Goal: Information Seeking & Learning: Learn about a topic

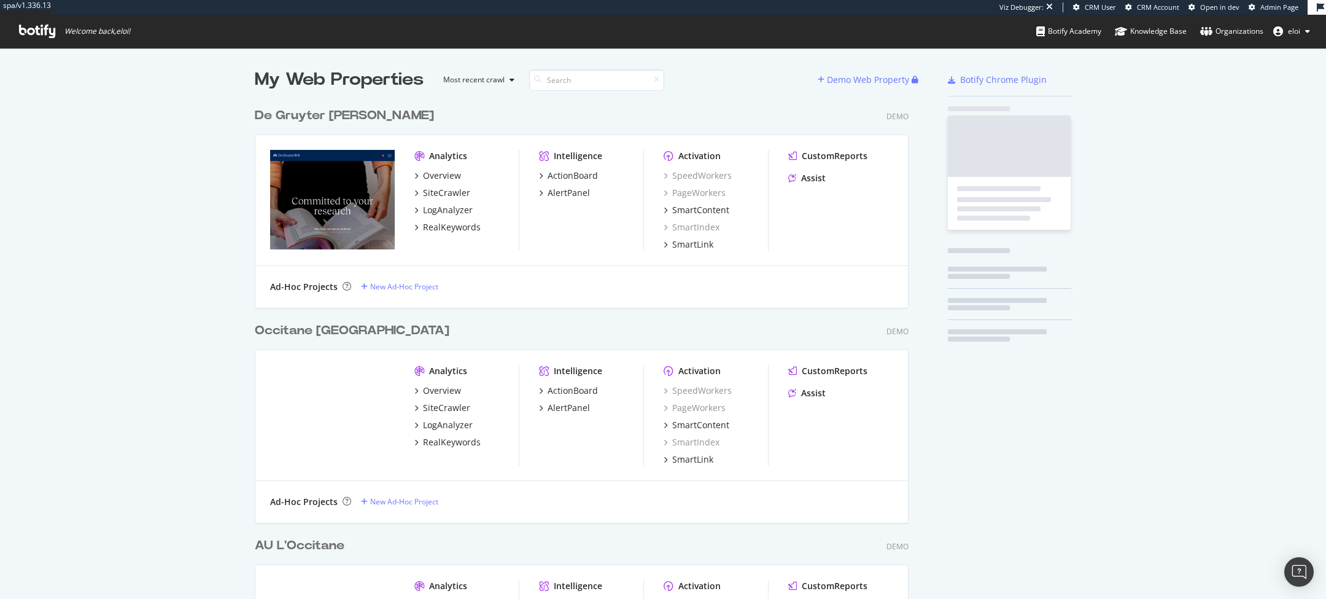
scroll to position [4359, 664]
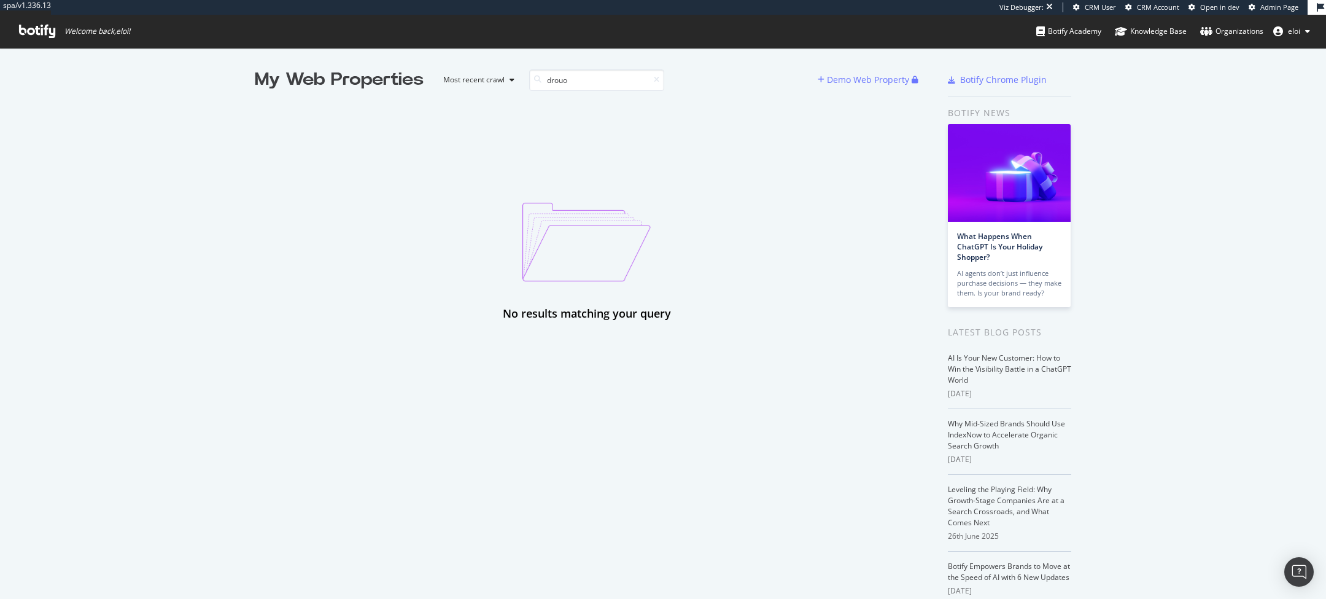
type input "drouo"
click at [1275, 7] on span "Admin Page" at bounding box center [1280, 6] width 38 height 9
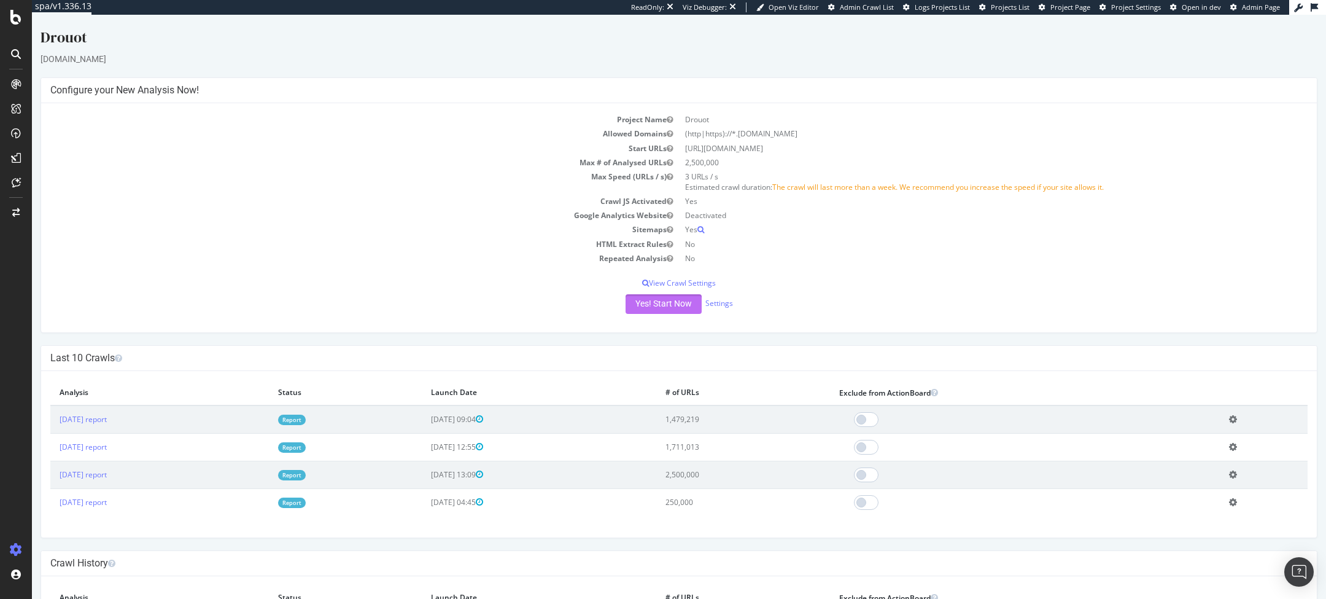
click at [670, 297] on button "Yes! Start Now" at bounding box center [664, 304] width 76 height 20
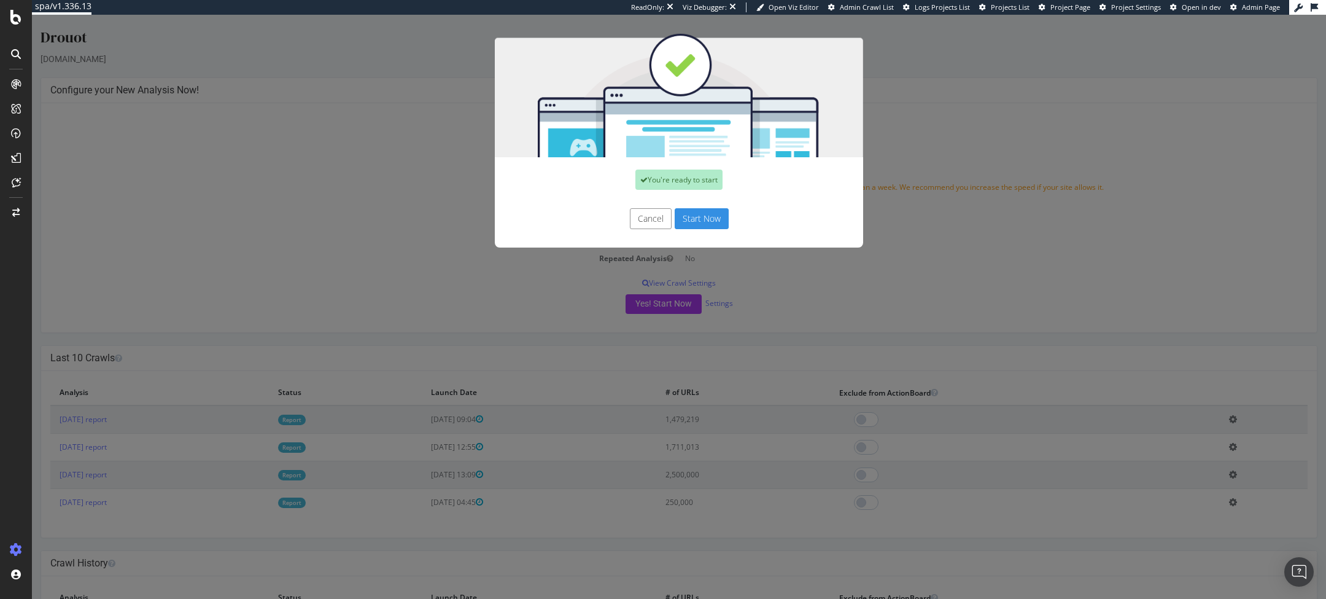
click at [700, 216] on button "Start Now" at bounding box center [702, 218] width 54 height 21
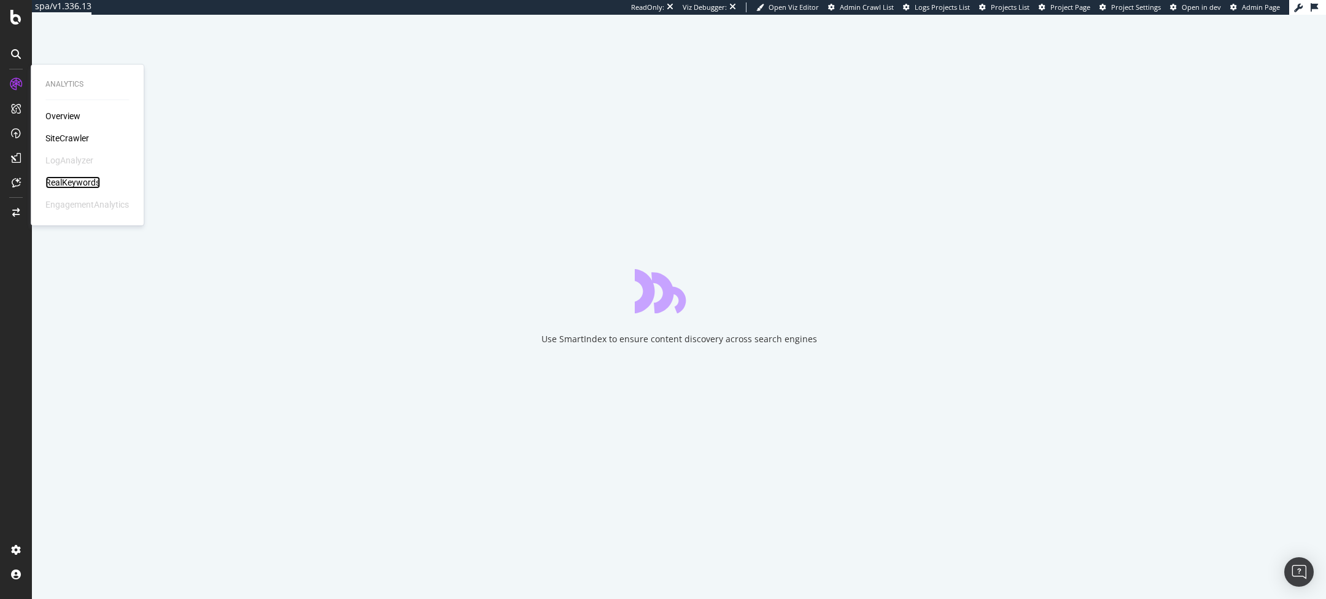
click at [78, 181] on div "RealKeywords" at bounding box center [72, 182] width 55 height 12
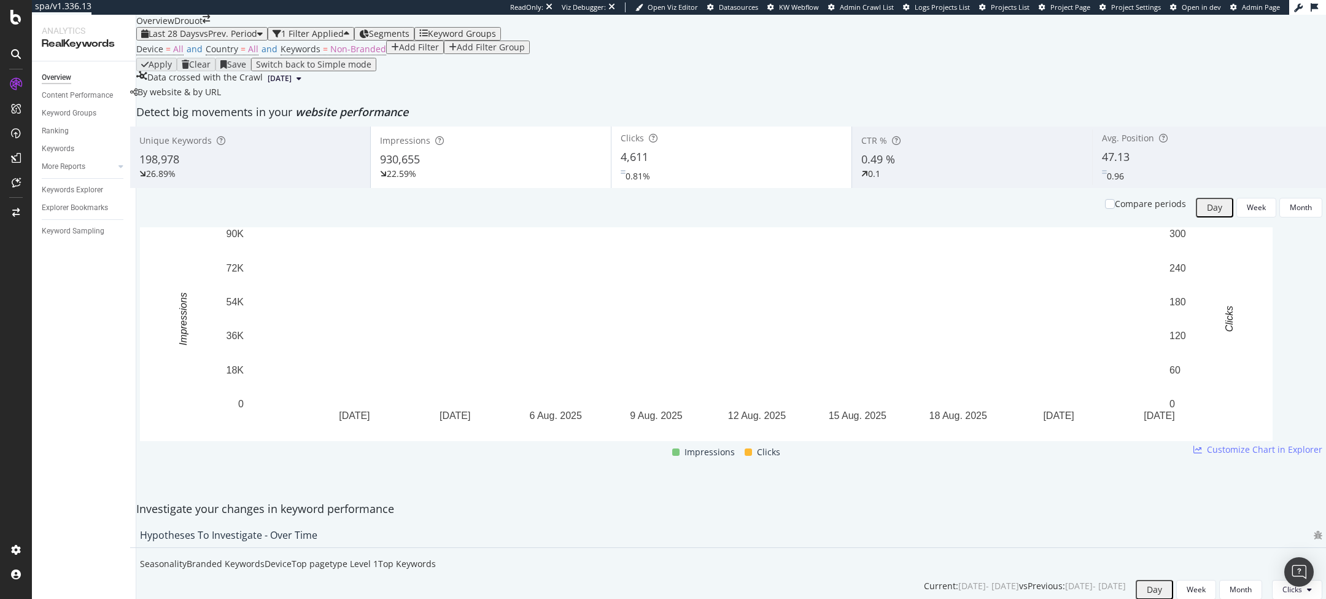
scroll to position [7, 0]
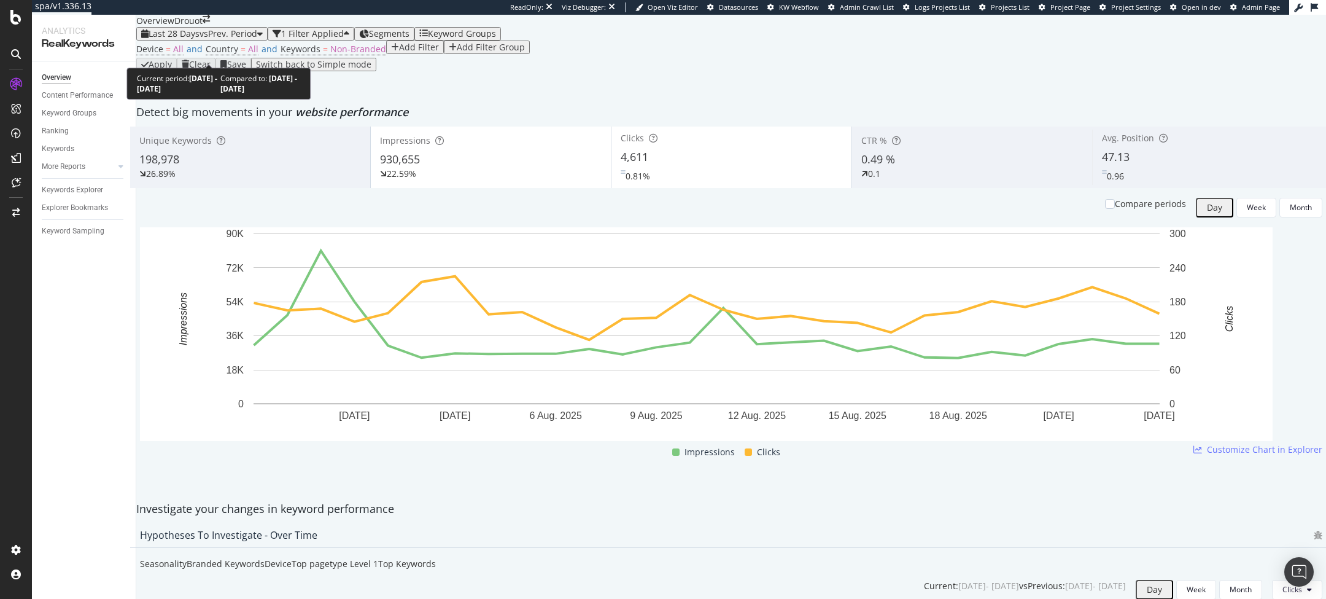
click at [235, 39] on span "vs Prev. Period" at bounding box center [229, 34] width 58 height 12
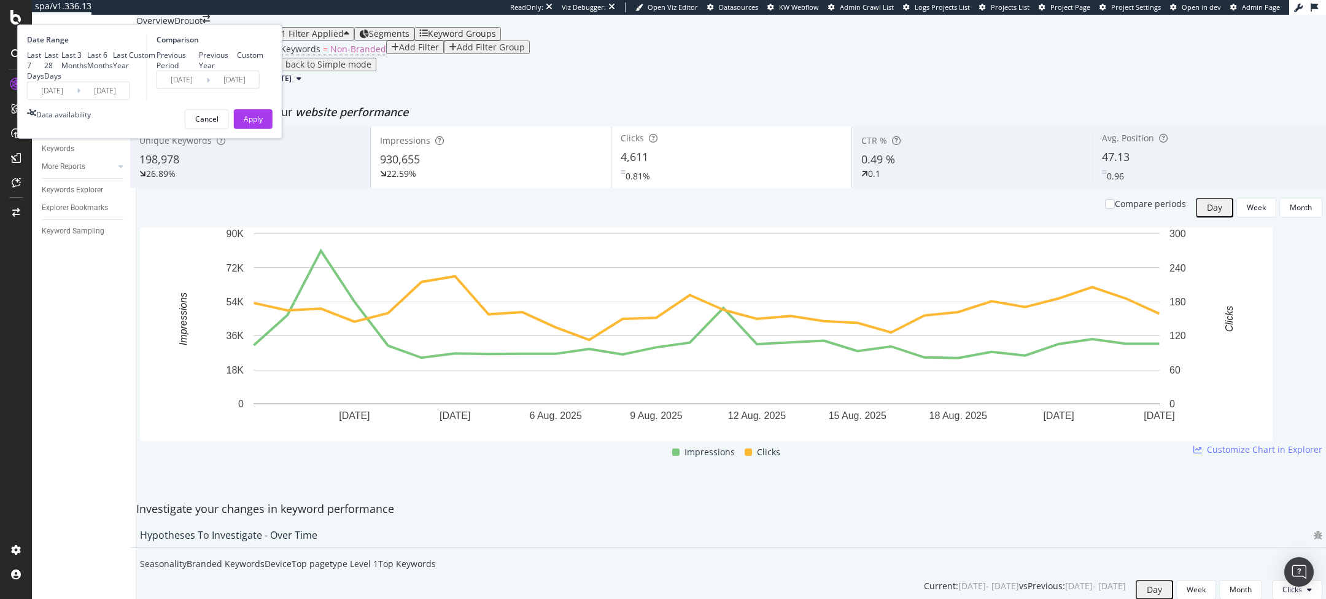
click at [113, 71] on div "Last 6 Months" at bounding box center [100, 60] width 26 height 21
type input "2025/02/25"
type input "2024/08/27"
type input "2025/02/24"
click at [129, 71] on div "Last Year" at bounding box center [121, 60] width 16 height 21
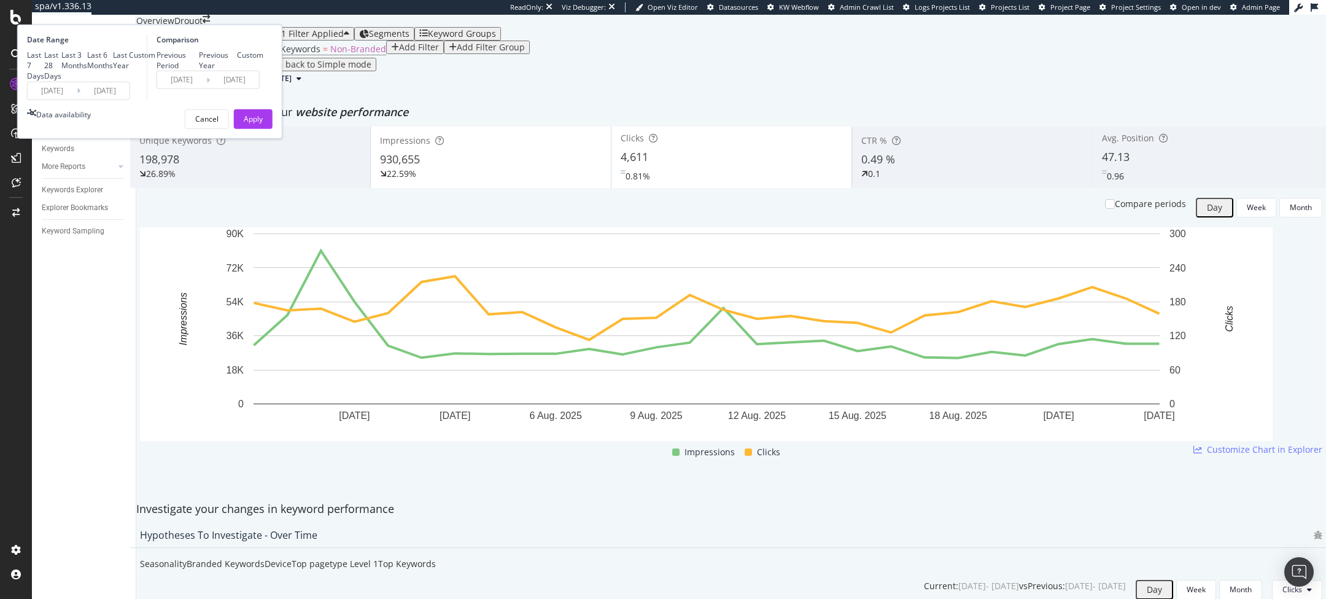
type input "2024/08/25"
type input "2023/08/26"
type input "2024/08/24"
click at [237, 71] on div "Previous Year" at bounding box center [218, 60] width 38 height 21
type input "2023/08/27"
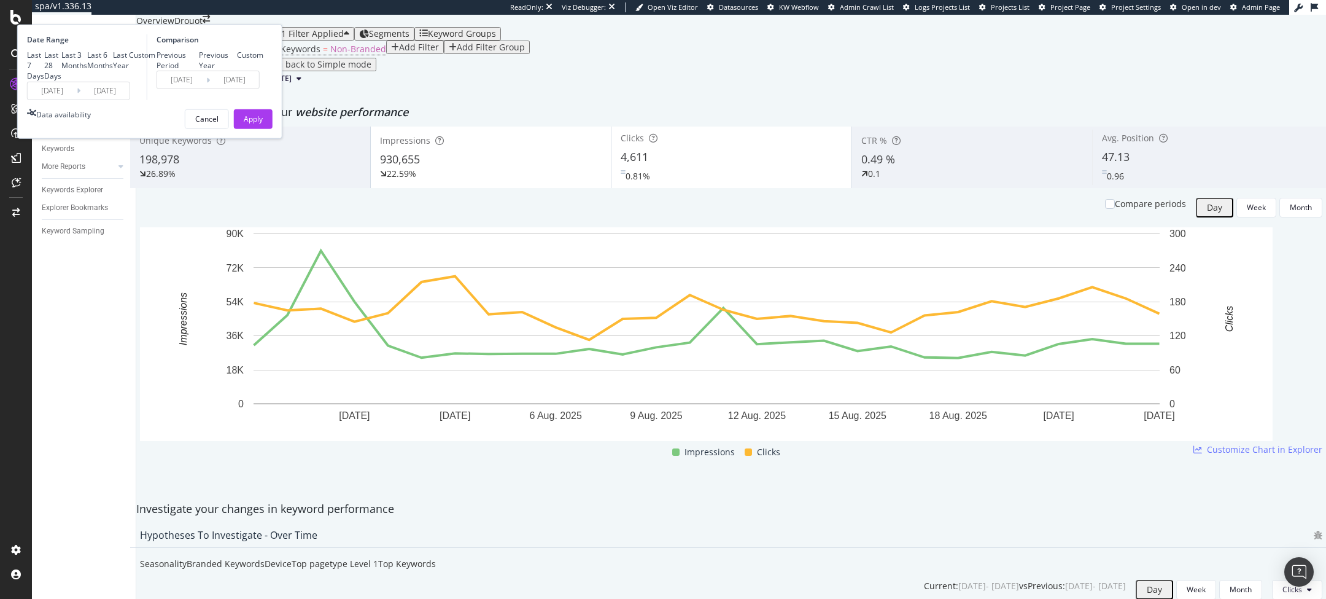
type input "2024/08/25"
click at [263, 128] on div "Apply" at bounding box center [253, 118] width 19 height 18
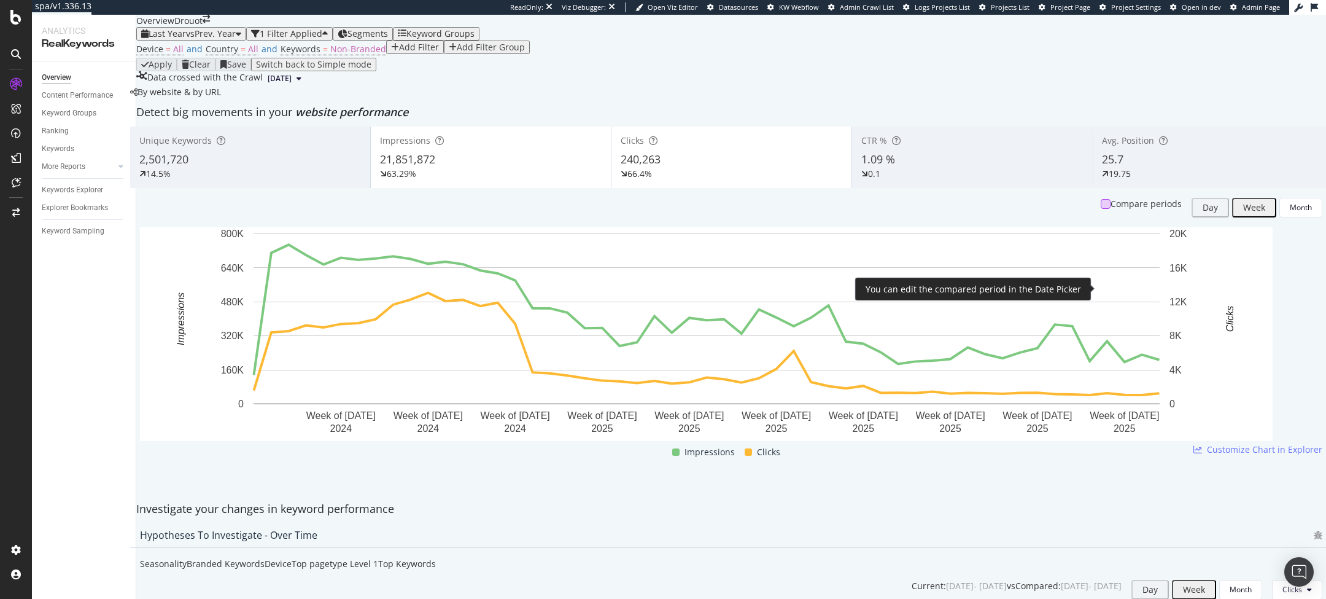
click at [1102, 209] on div at bounding box center [1106, 204] width 10 height 10
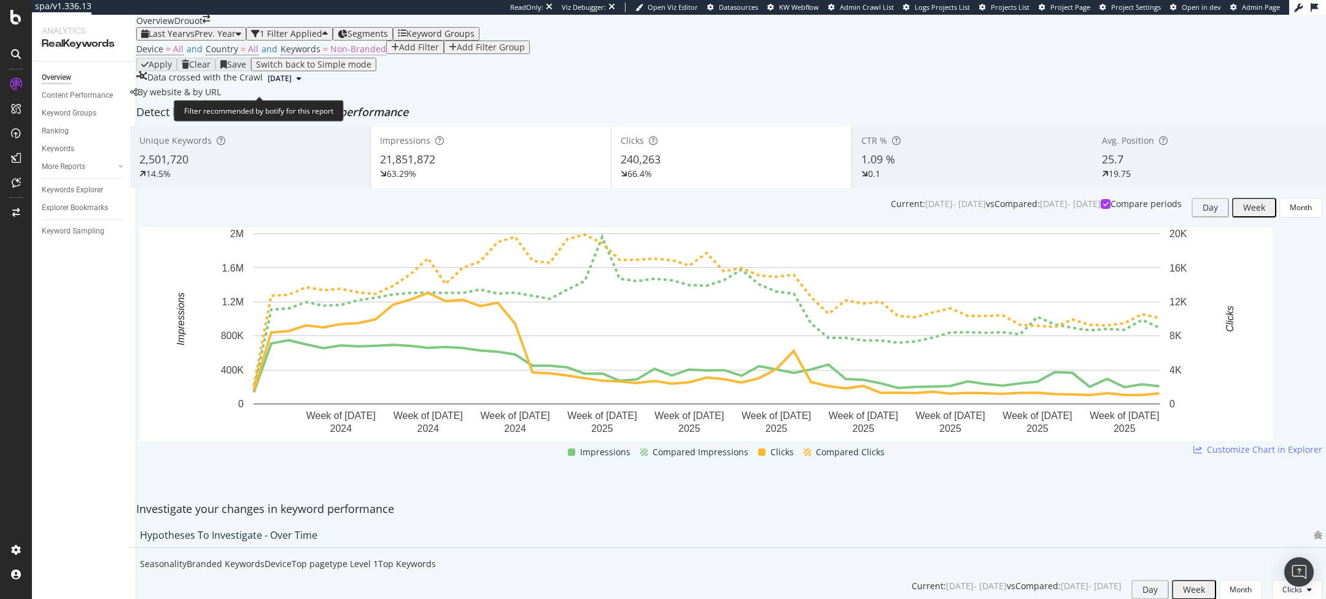
click at [323, 55] on span "=" at bounding box center [325, 49] width 5 height 12
click at [300, 96] on div "Non-Branded" at bounding box center [311, 91] width 51 height 9
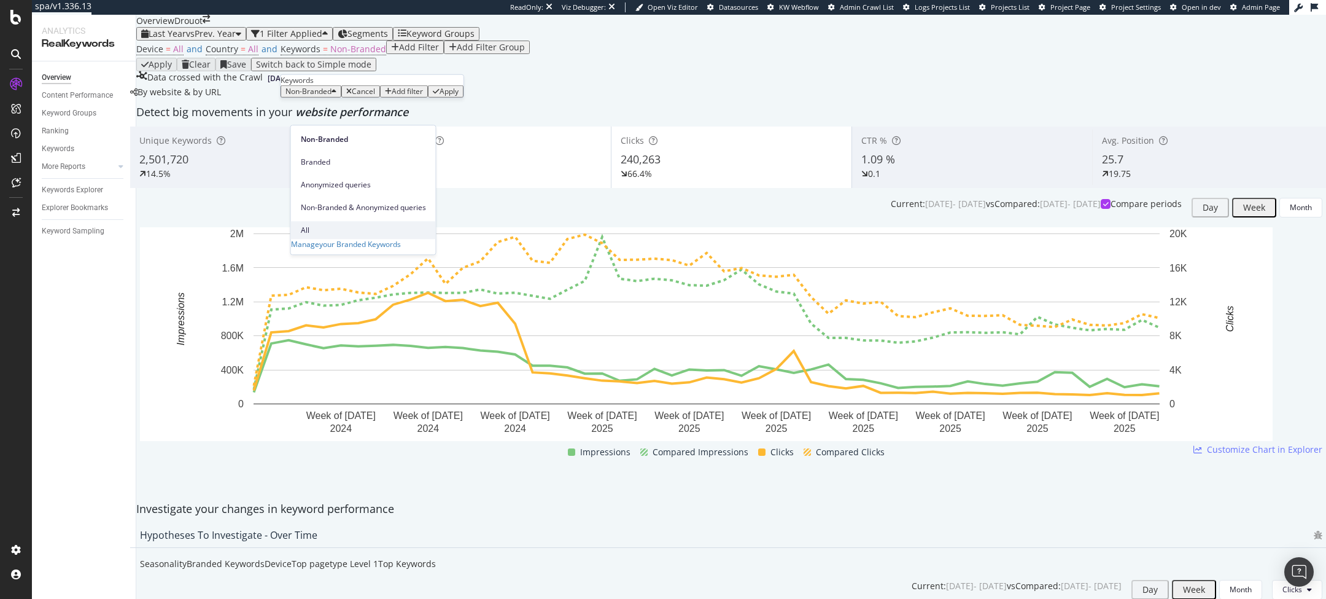
click at [317, 221] on div "All" at bounding box center [363, 230] width 145 height 18
click at [419, 96] on div "Apply" at bounding box center [411, 91] width 19 height 9
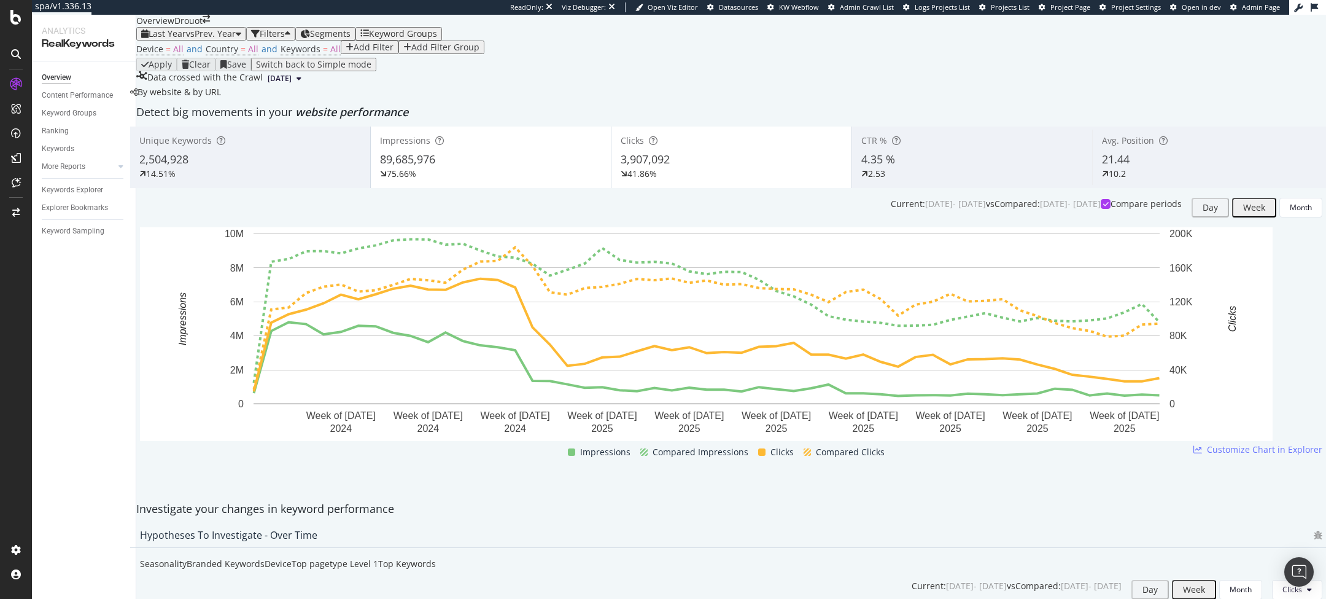
click at [542, 168] on div "89,685,976" at bounding box center [491, 160] width 222 height 16
